Goal: Check status

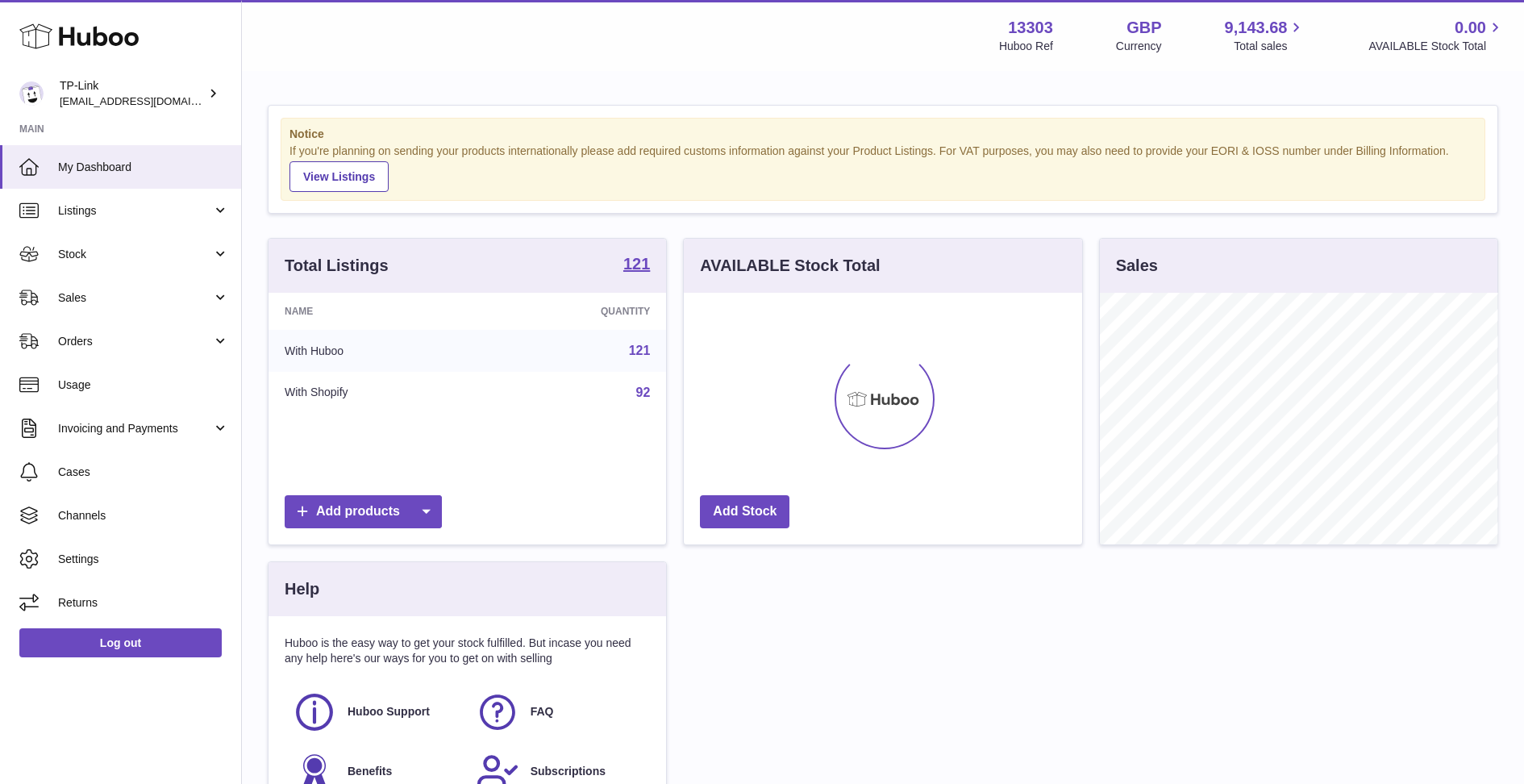
scroll to position [251, 397]
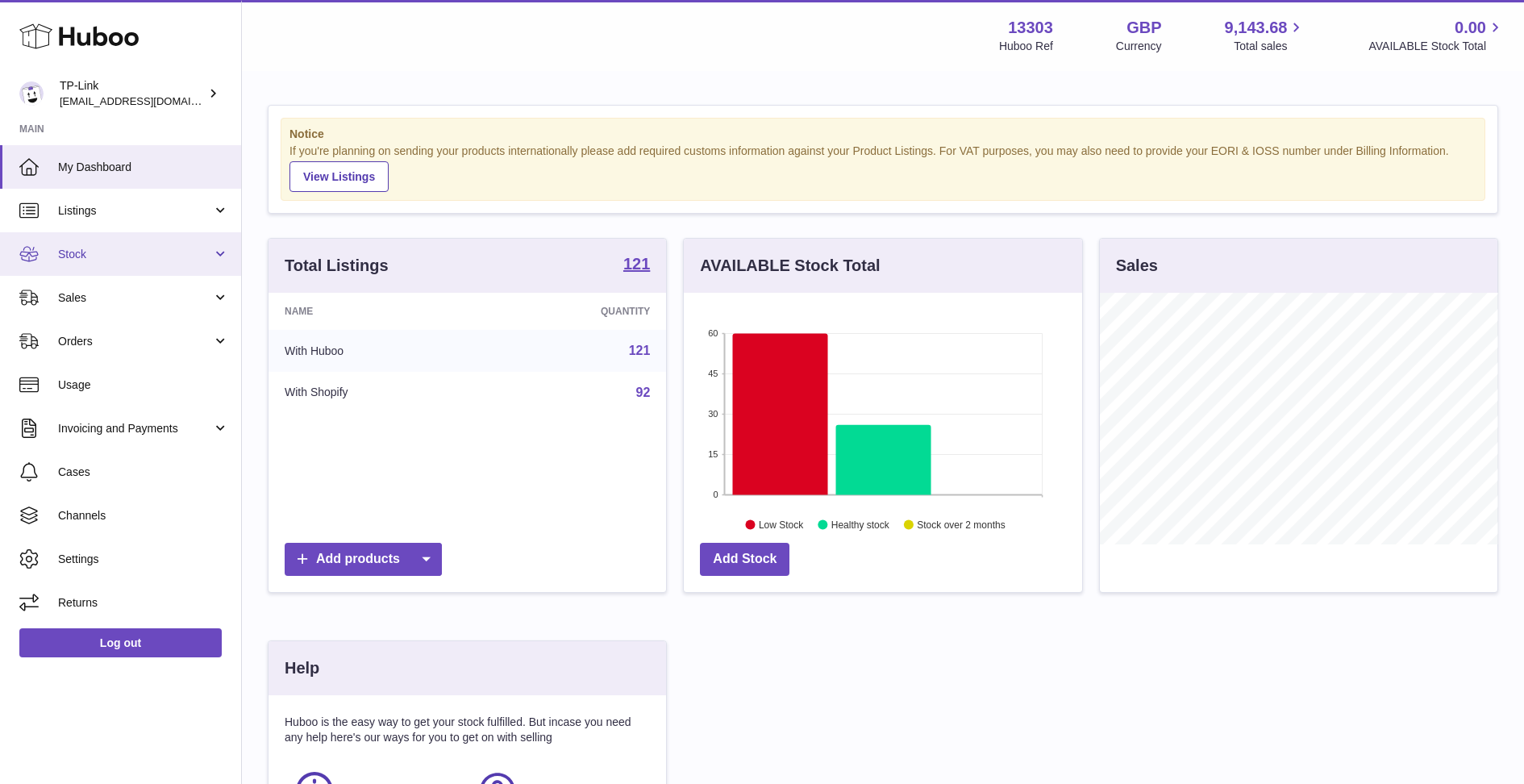
click at [88, 263] on link "Stock" at bounding box center [121, 254] width 241 height 43
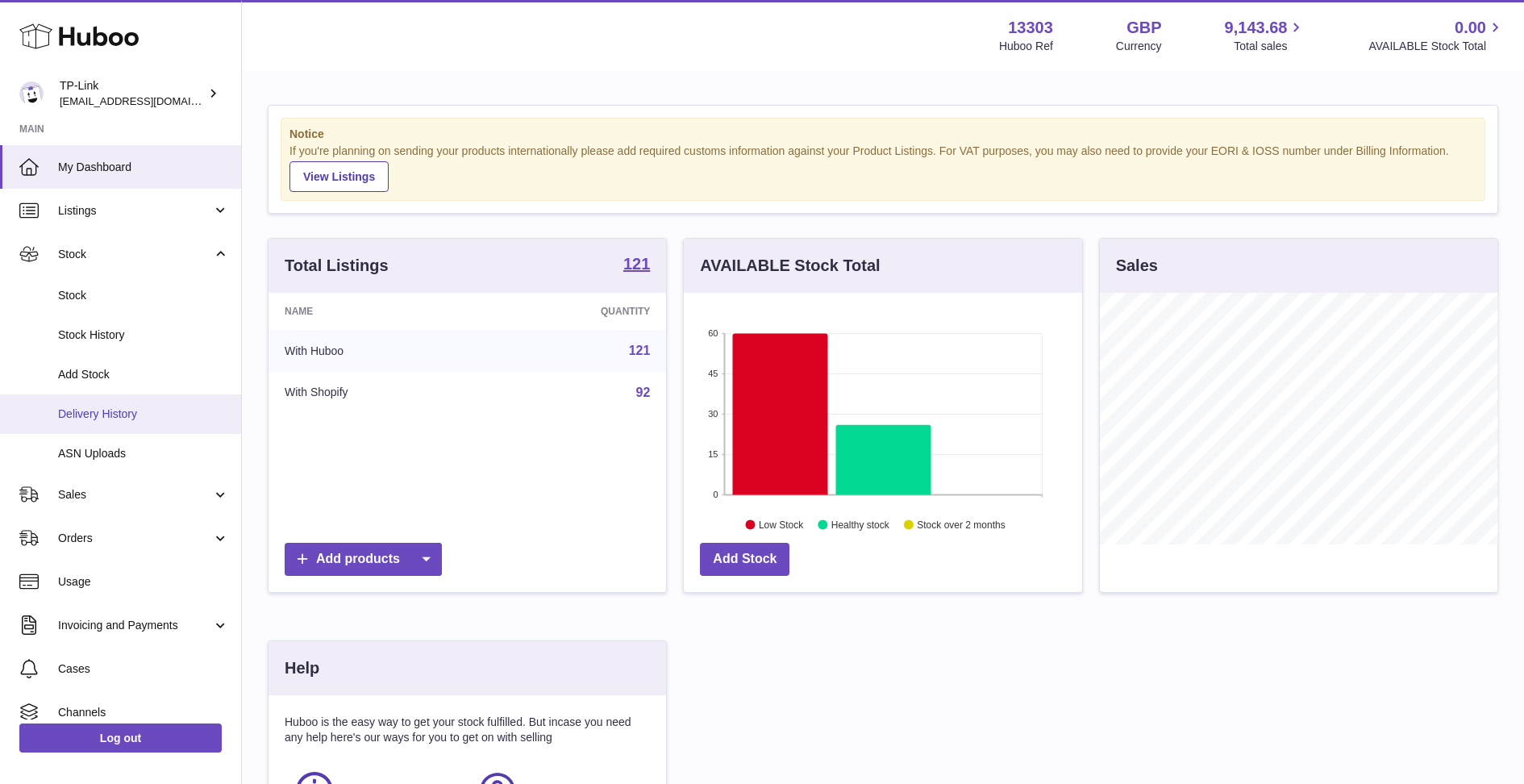
click at [115, 415] on span "Delivery History" at bounding box center [144, 413] width 171 height 15
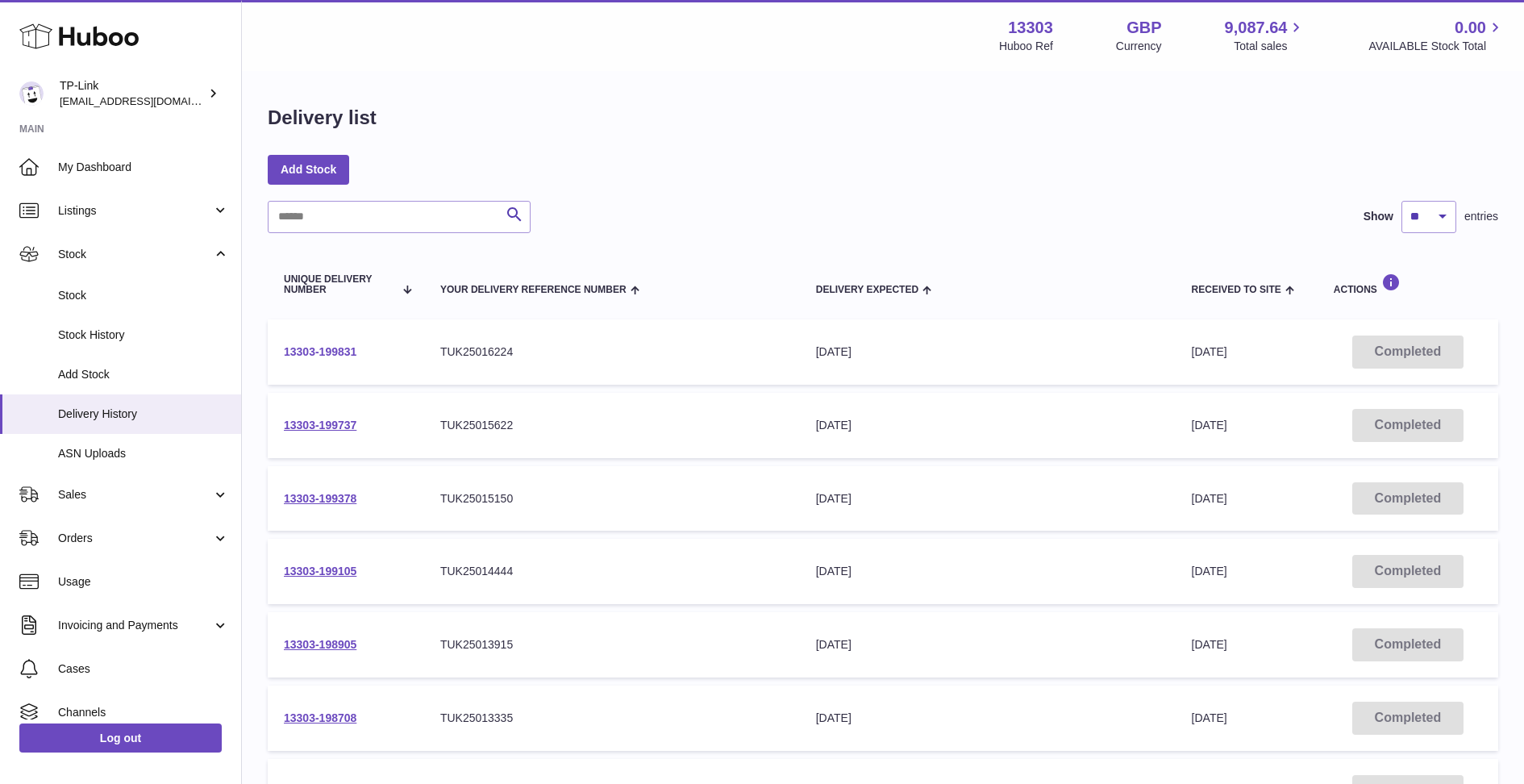
click at [335, 355] on link "13303-199831" at bounding box center [320, 351] width 72 height 13
